Goal: Information Seeking & Learning: Learn about a topic

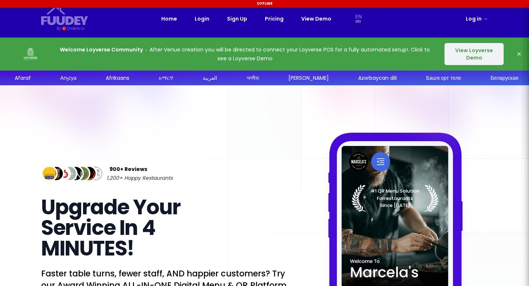
select select "en"
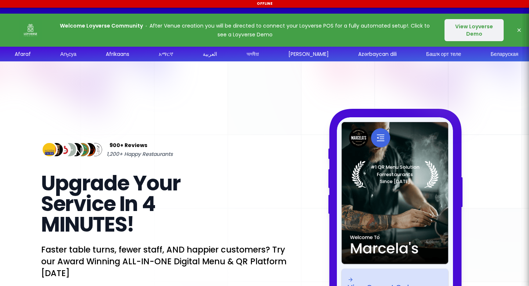
select select "en"
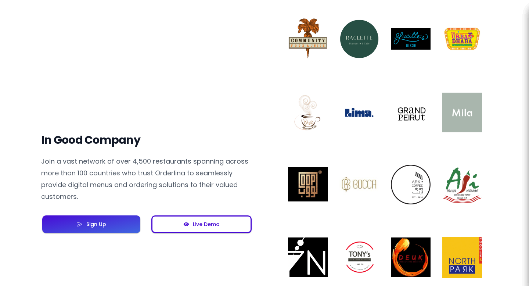
select select "en"
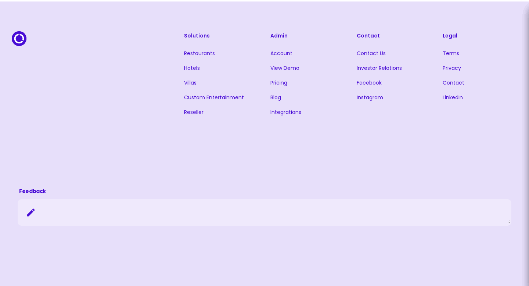
scroll to position [1691, 0]
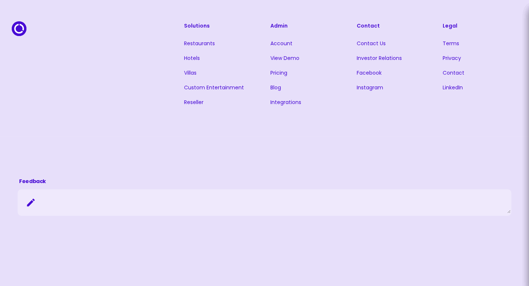
click at [284, 101] on link "Integrations" at bounding box center [285, 101] width 31 height 7
select select "en"
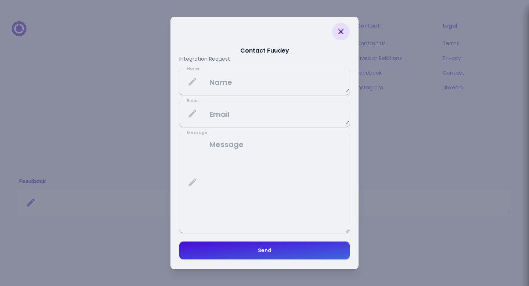
click at [343, 34] on icon at bounding box center [340, 31] width 9 height 9
select select "en"
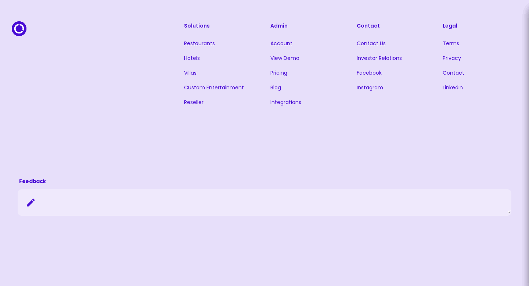
select select "en"
click at [277, 74] on link "Pricing" at bounding box center [278, 72] width 17 height 7
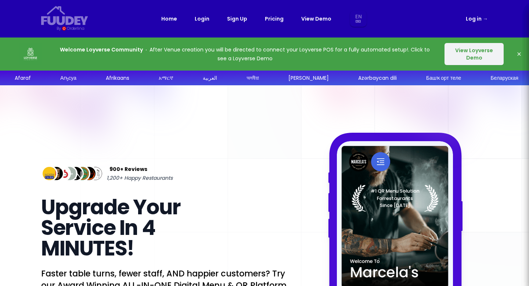
select select "en"
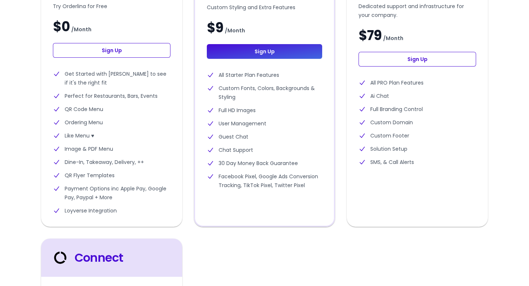
scroll to position [281, 0]
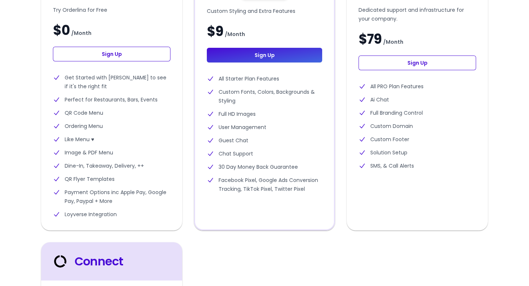
select select "en"
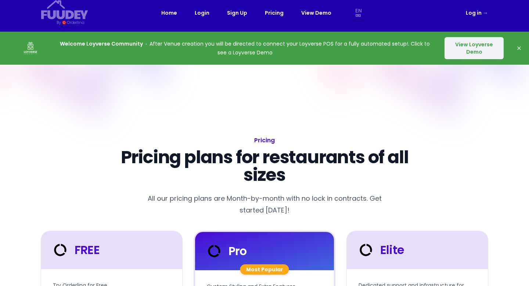
scroll to position [4, 0]
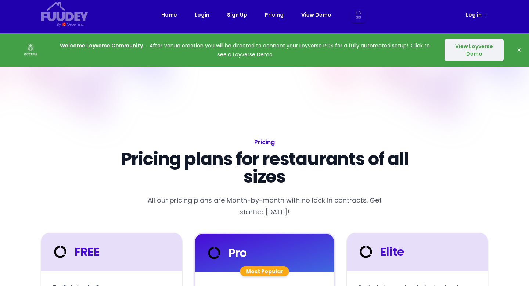
click at [466, 47] on button "View Loyverse Demo" at bounding box center [473, 50] width 59 height 22
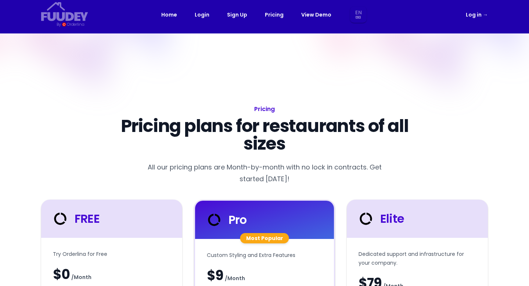
select select "en"
click at [315, 14] on link "View Demo" at bounding box center [316, 14] width 30 height 9
select select "en"
click at [174, 16] on link "Home" at bounding box center [169, 14] width 16 height 9
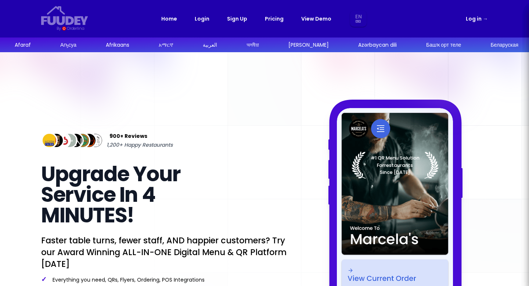
select select "en"
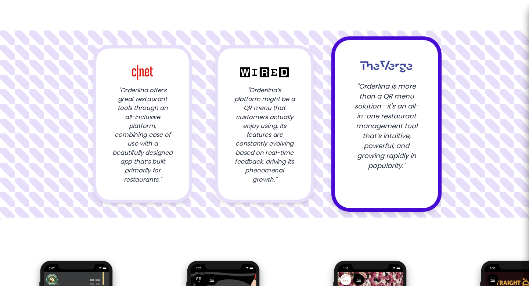
scroll to position [857, 0]
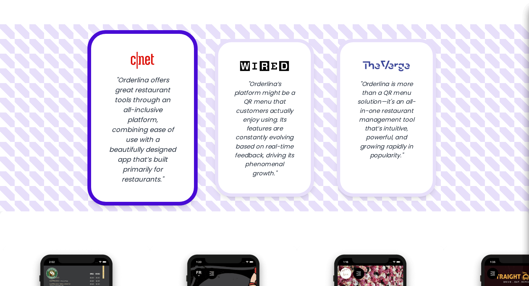
select select "en"
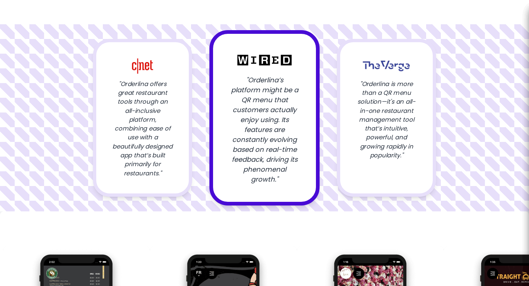
select select "en"
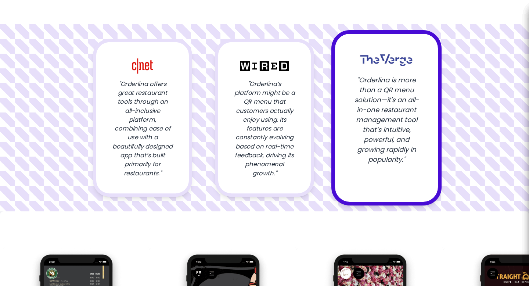
select select "en"
